Goal: Task Accomplishment & Management: Complete application form

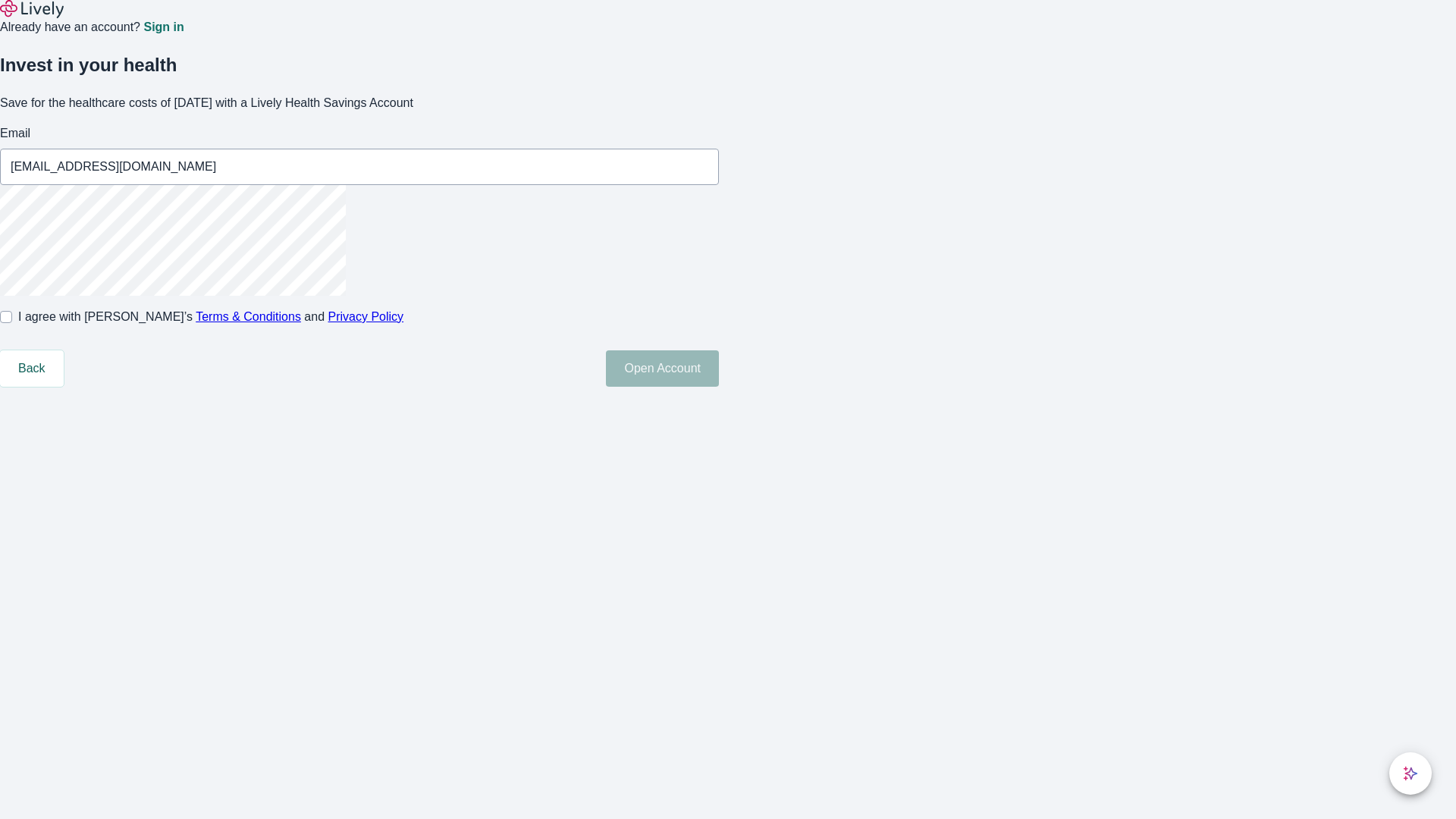
click at [12, 323] on input "I agree with Lively’s Terms & Conditions and Privacy Policy" at bounding box center [6, 317] width 12 height 12
checkbox input "true"
click at [719, 387] on button "Open Account" at bounding box center [663, 369] width 113 height 37
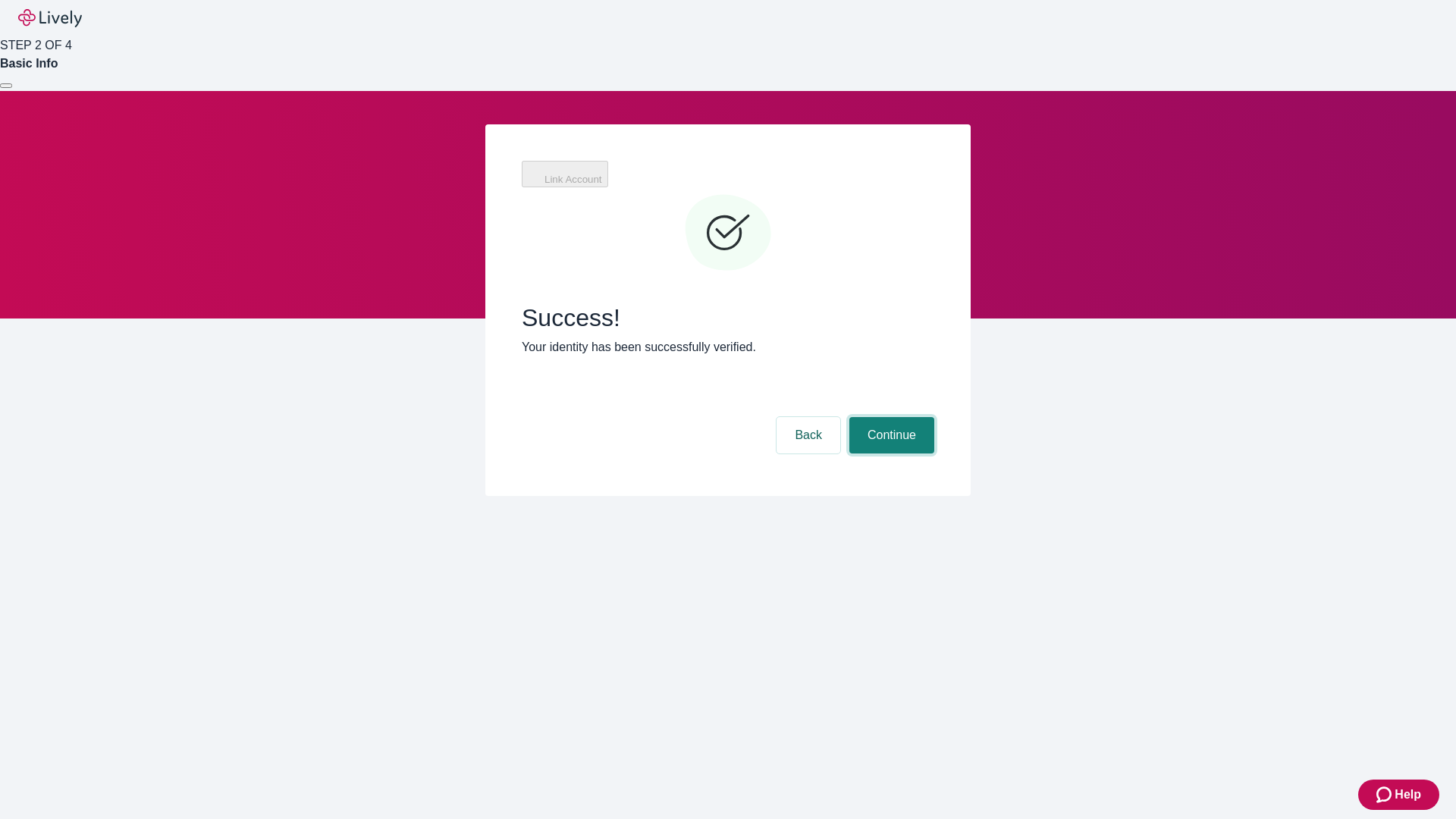
click at [934, 417] on button "Continue" at bounding box center [891, 435] width 85 height 37
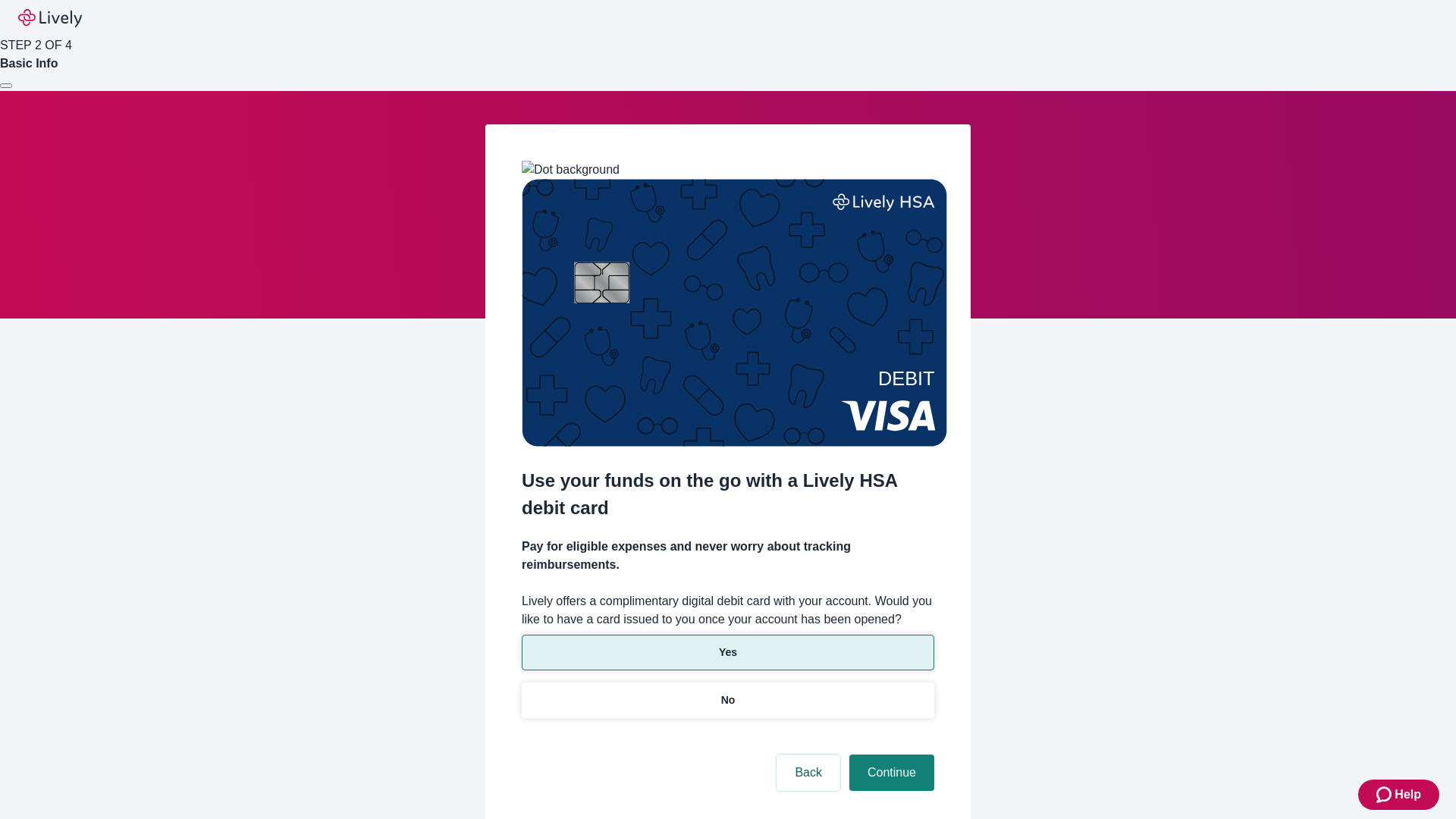
click at [727, 645] on p "Yes" at bounding box center [728, 653] width 18 height 16
click at [890, 755] on button "Continue" at bounding box center [891, 773] width 85 height 37
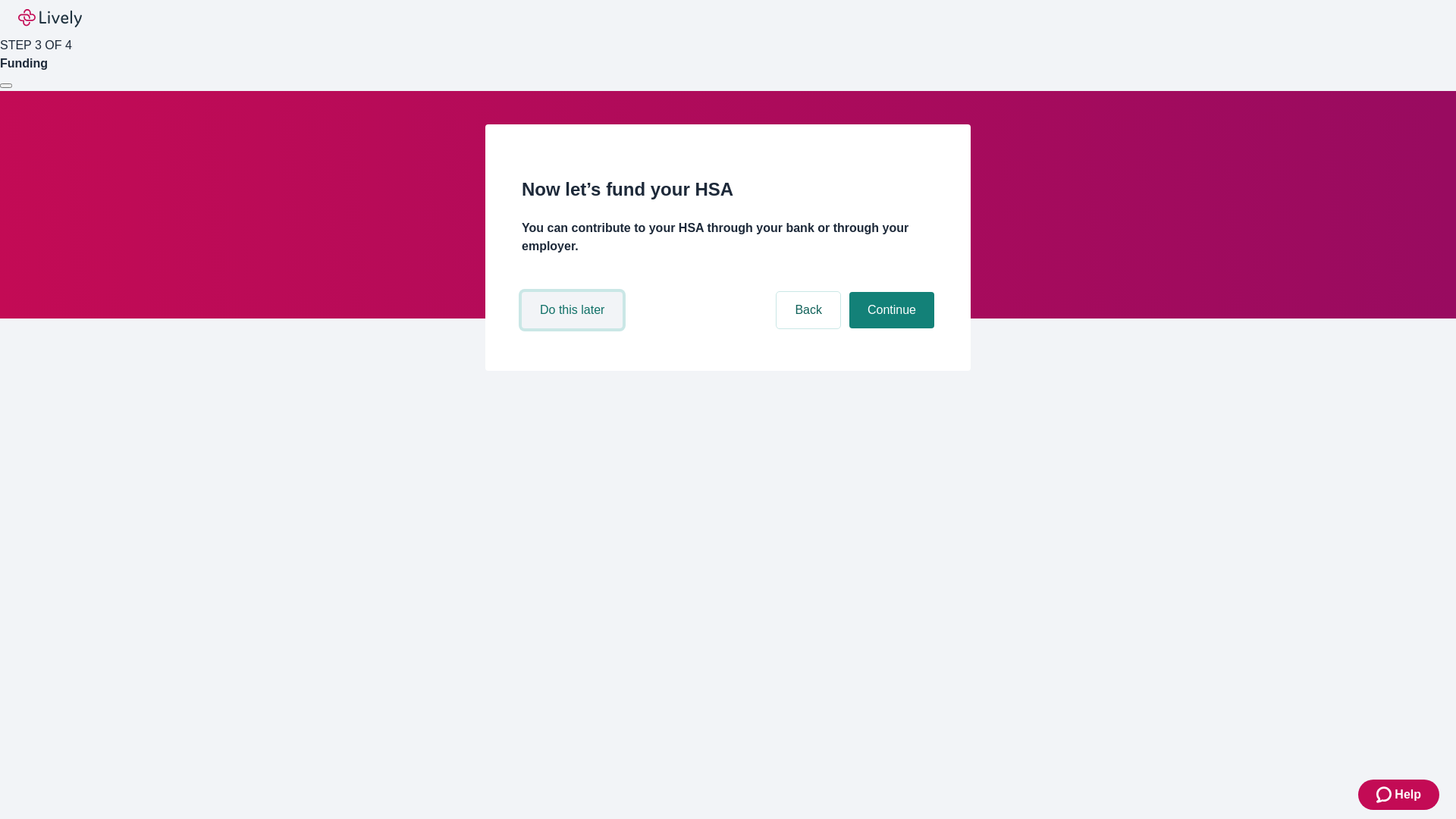
click at [574, 329] on button "Do this later" at bounding box center [572, 310] width 101 height 37
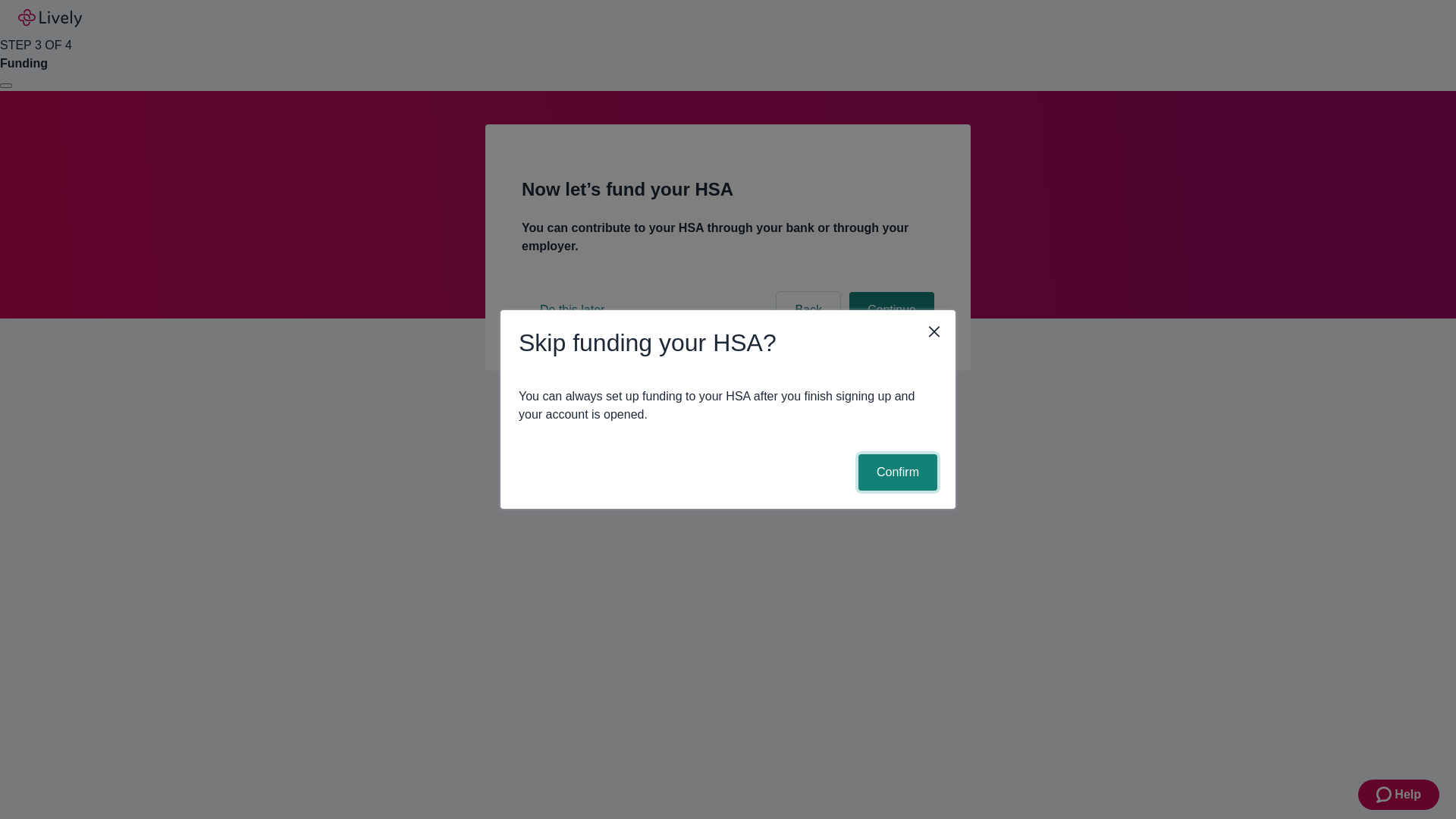
click at [896, 473] on button "Confirm" at bounding box center [897, 473] width 79 height 37
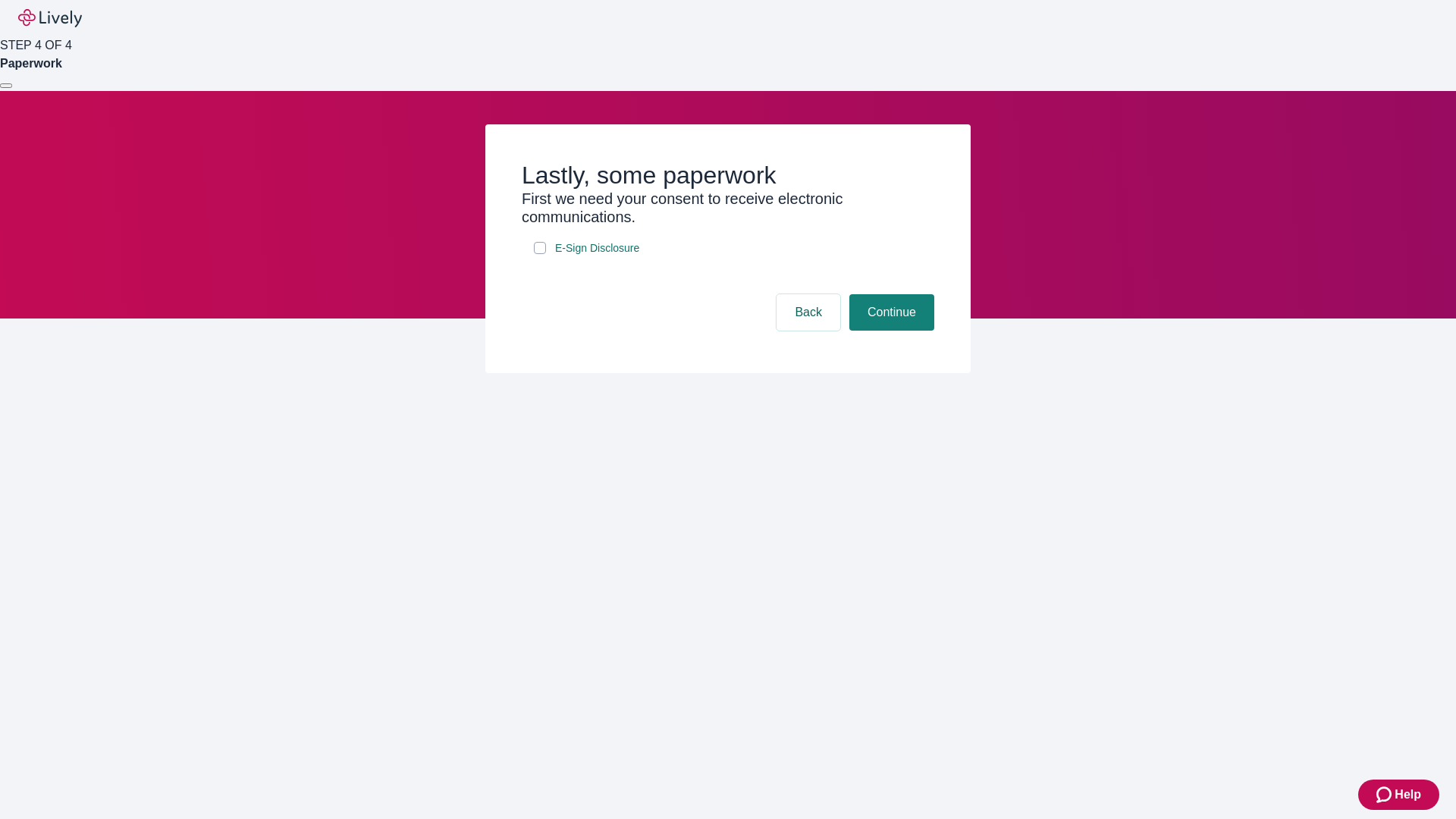
click at [540, 254] on input "E-Sign Disclosure" at bounding box center [539, 248] width 12 height 12
checkbox input "true"
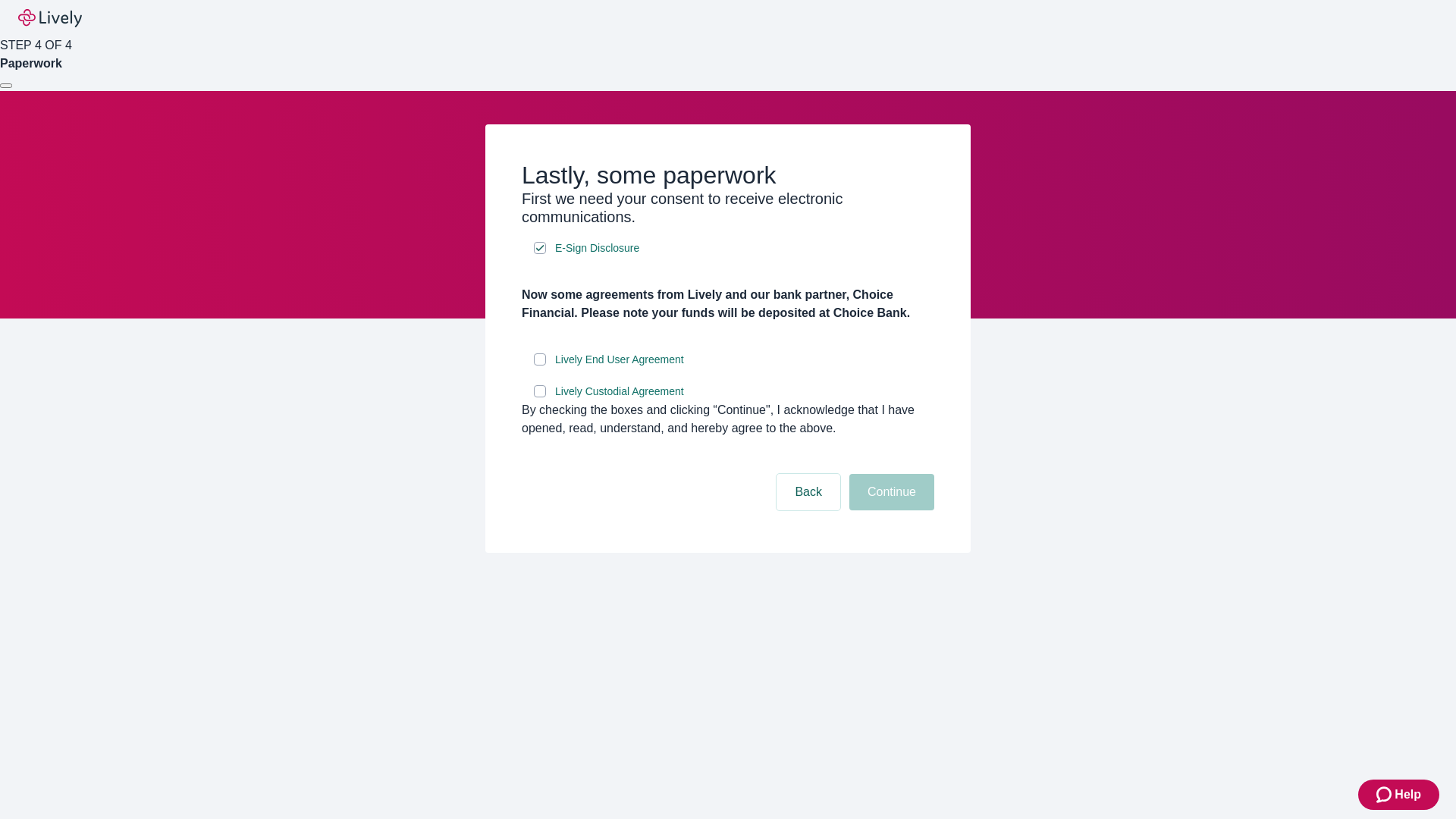
click at [540, 365] on input "Lively End User Agreement" at bounding box center [539, 359] width 12 height 12
checkbox input "true"
click at [540, 397] on input "Lively Custodial Agreement" at bounding box center [539, 391] width 12 height 12
checkbox input "true"
click at [890, 510] on button "Continue" at bounding box center [891, 493] width 85 height 37
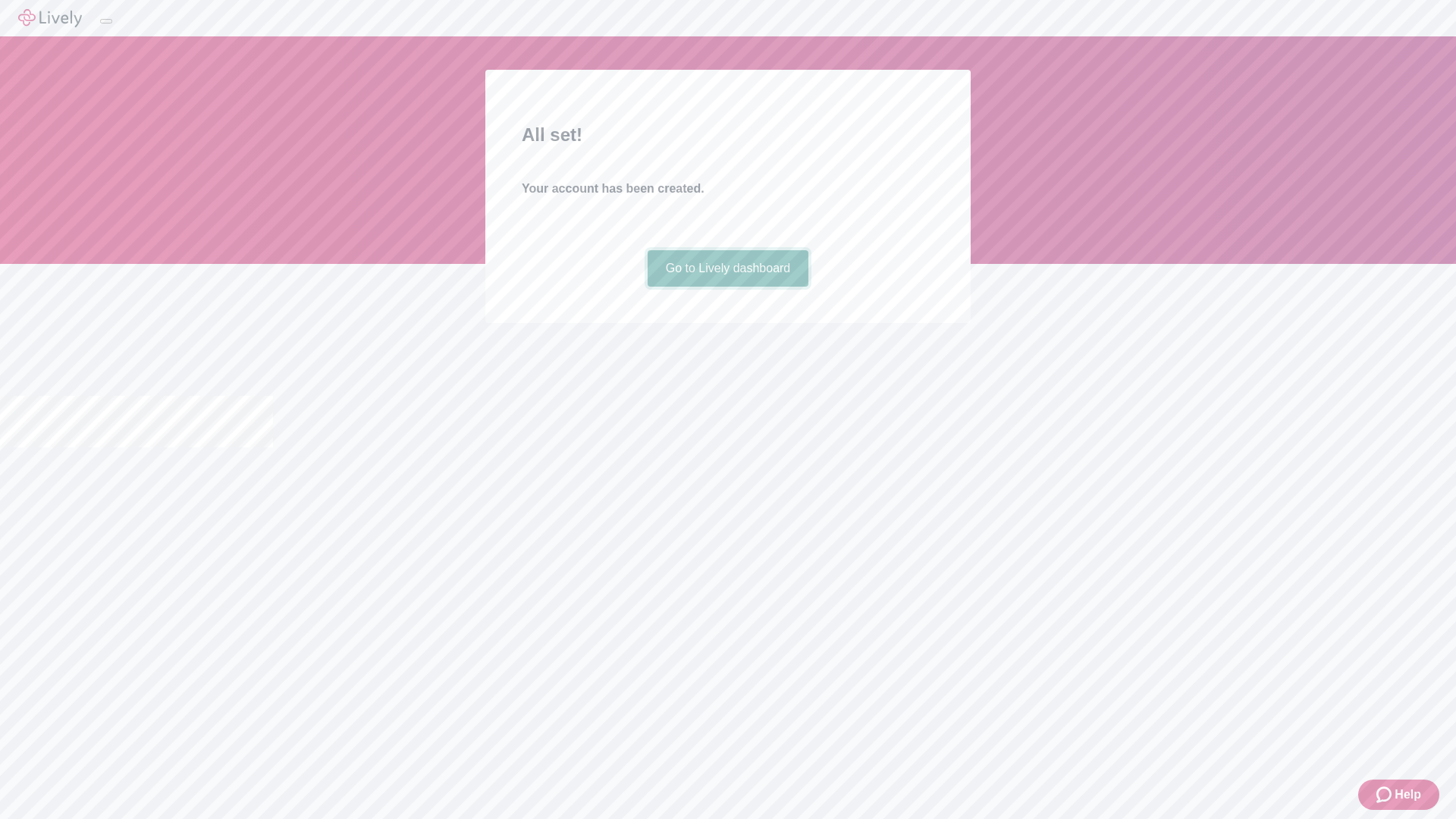
click at [727, 287] on link "Go to Lively dashboard" at bounding box center [728, 269] width 162 height 37
